Goal: Task Accomplishment & Management: Manage account settings

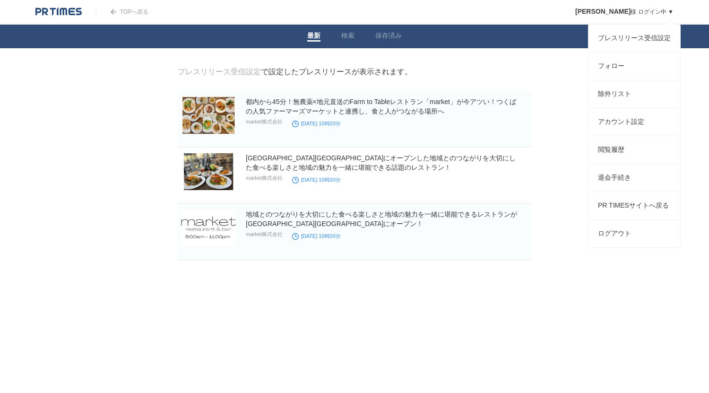
click at [614, 10] on span "[PERSON_NAME]" at bounding box center [602, 12] width 55 height 8
click at [631, 160] on link "閲覧履歴" at bounding box center [634, 149] width 92 height 27
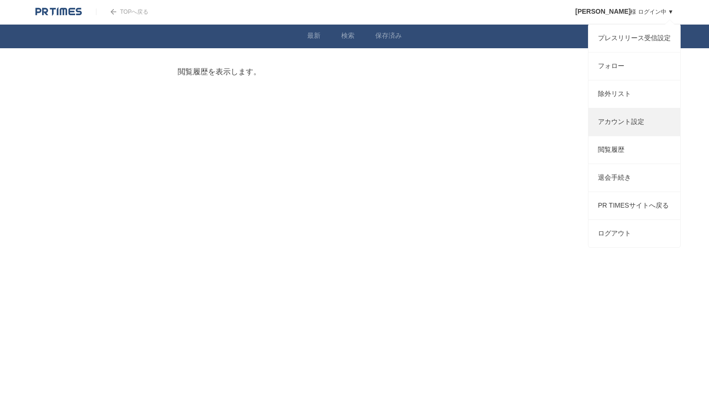
click at [623, 127] on link "アカウント設定" at bounding box center [634, 121] width 92 height 27
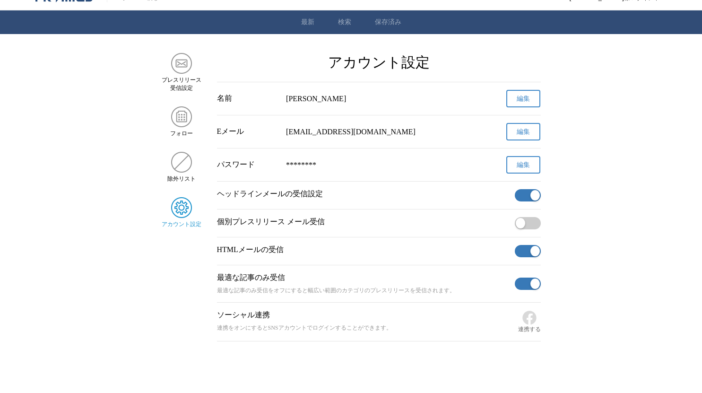
scroll to position [14, 0]
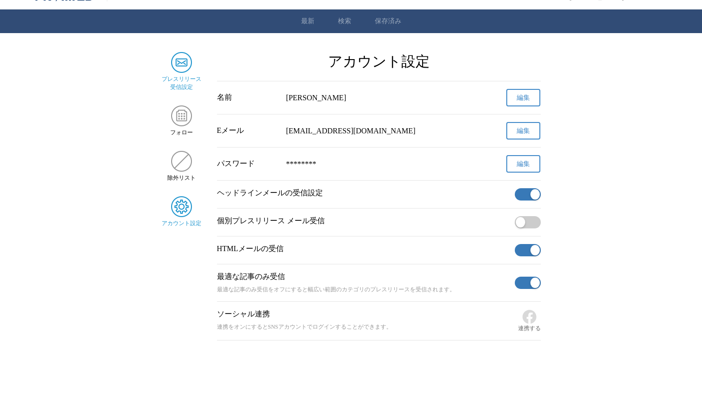
click at [182, 65] on img "サイドメニュー" at bounding box center [181, 62] width 21 height 21
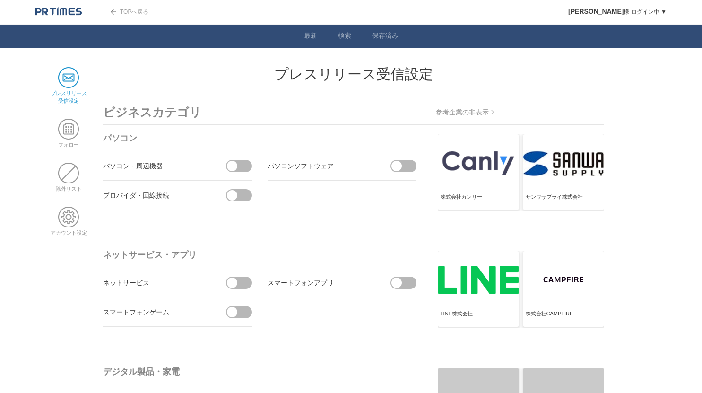
scroll to position [1, 0]
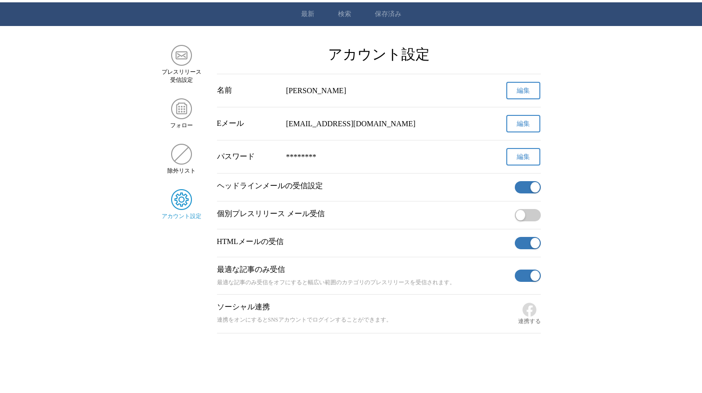
scroll to position [37, 0]
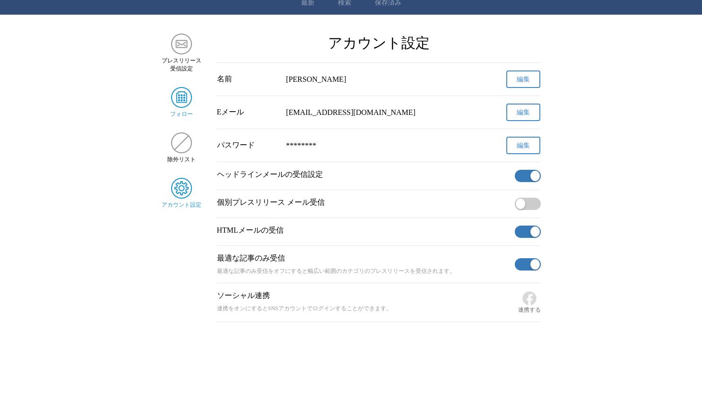
click at [184, 87] on img "サイドメニュー" at bounding box center [181, 97] width 21 height 21
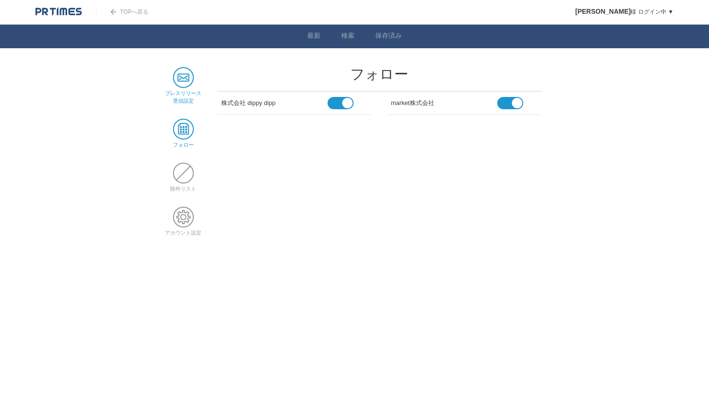
click at [183, 78] on span at bounding box center [183, 77] width 21 height 21
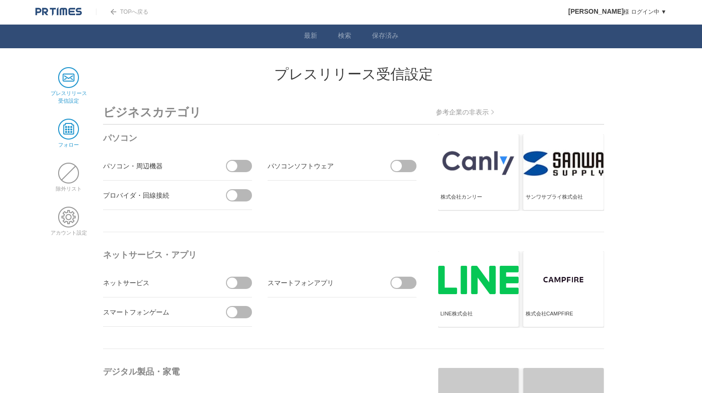
click at [74, 131] on span at bounding box center [68, 129] width 21 height 21
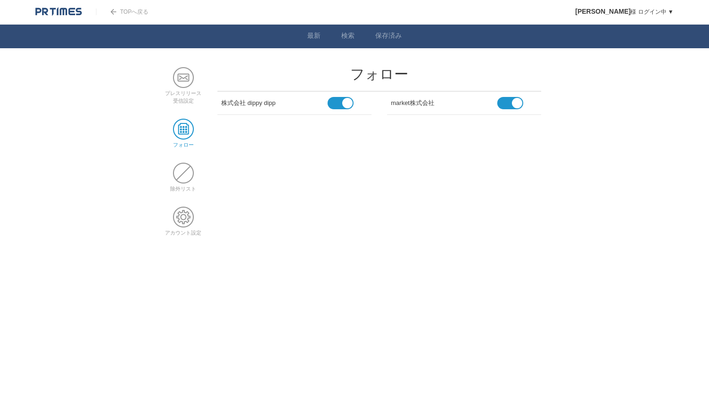
click at [58, 12] on img at bounding box center [58, 11] width 46 height 9
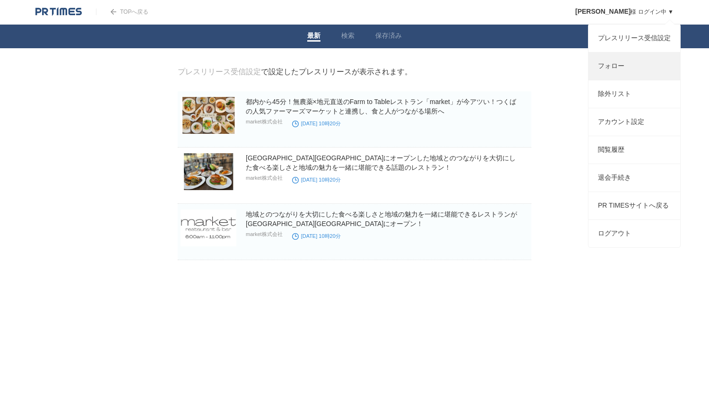
click at [620, 71] on link "フォロー" at bounding box center [634, 65] width 92 height 27
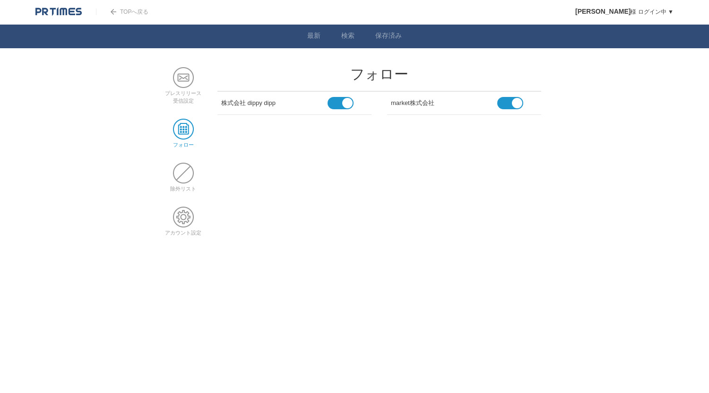
click at [246, 105] on div "株式会社 dippy dipp" at bounding box center [274, 101] width 106 height 12
drag, startPoint x: 283, startPoint y: 102, endPoint x: 215, endPoint y: 103, distance: 68.1
click at [215, 103] on main "プレスリリース 受信設定 フォロー 除外リスト アカウント設定 フォロー 株式会社 dippy dipp market株式会社" at bounding box center [354, 158] width 383 height 183
click at [148, 7] on header "TOPへ戻る 宮沢佑季 様 ログイン中 ▼ プレスリリース受信設定 フォロー 除外リスト アカウント設定 閲覧履歴 退会手続き PR TIMESサイトへ戻る …" at bounding box center [354, 12] width 709 height 25
click at [141, 12] on link "TOPへ戻る" at bounding box center [122, 12] width 52 height 7
